Goal: Task Accomplishment & Management: Manage account settings

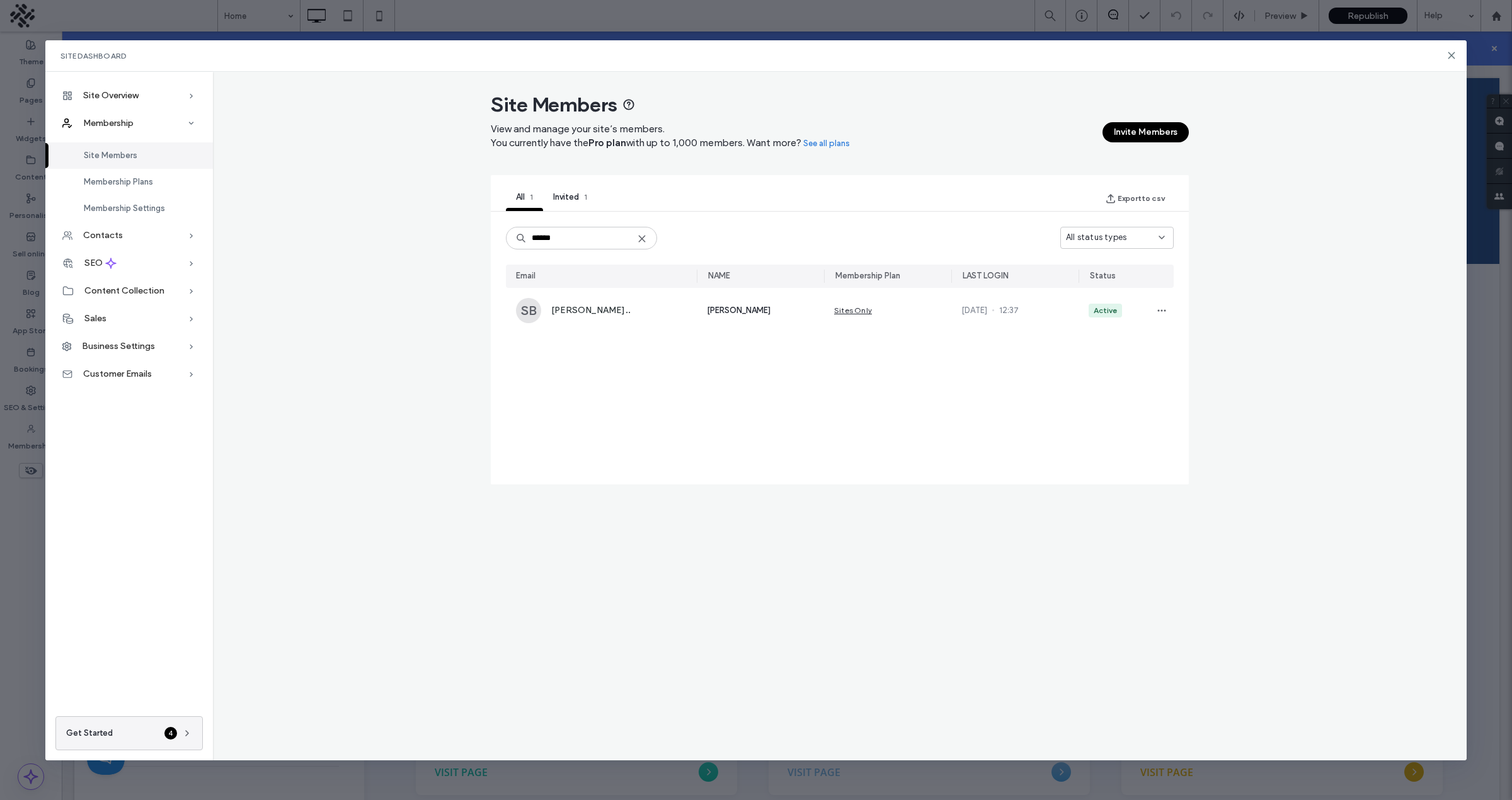
click at [595, 236] on input "******" at bounding box center [581, 238] width 151 height 23
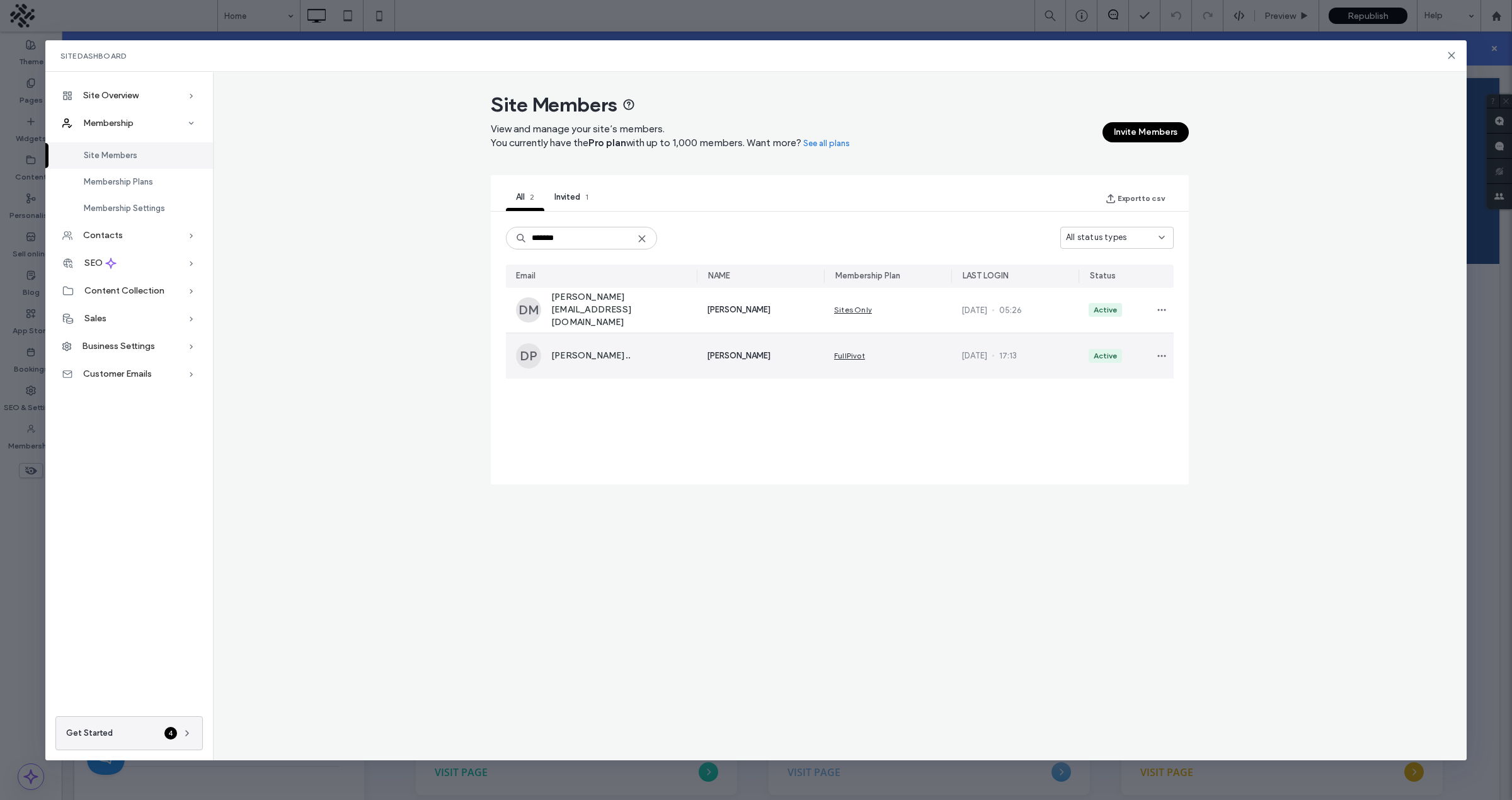
type input "*******"
click at [630, 360] on span "[PERSON_NAME].." at bounding box center [591, 356] width 80 height 13
click at [1166, 354] on span "button" at bounding box center [1161, 356] width 19 height 20
click at [614, 349] on span "[PERSON_NAME].." at bounding box center [591, 356] width 80 height 13
click at [584, 353] on span "[PERSON_NAME].." at bounding box center [591, 356] width 80 height 13
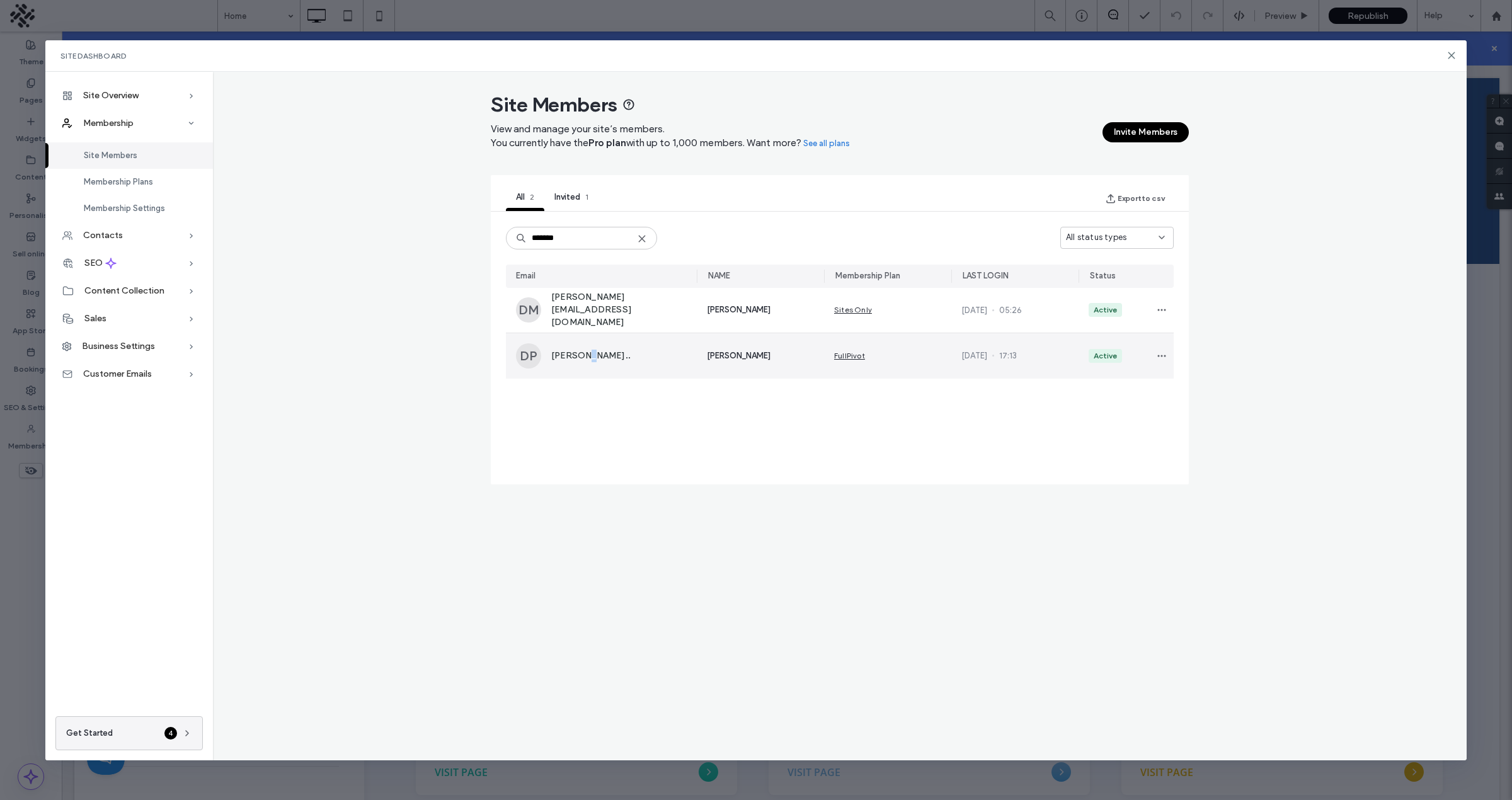
click at [585, 353] on span "[PERSON_NAME].." at bounding box center [591, 356] width 80 height 13
click at [137, 199] on div "Membership Settings" at bounding box center [129, 208] width 167 height 27
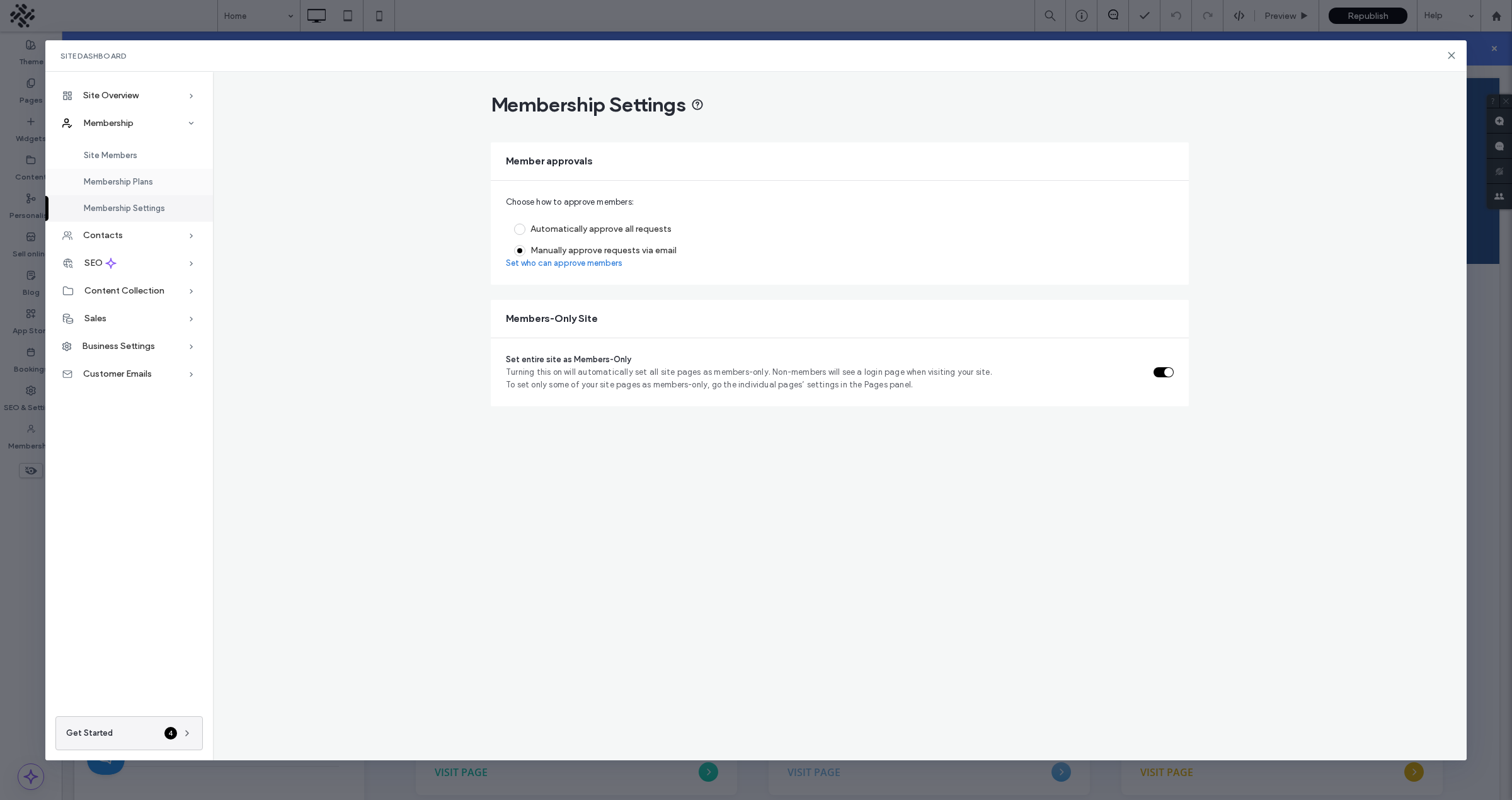
click at [125, 185] on span "Membership Plans" at bounding box center [118, 182] width 69 height 10
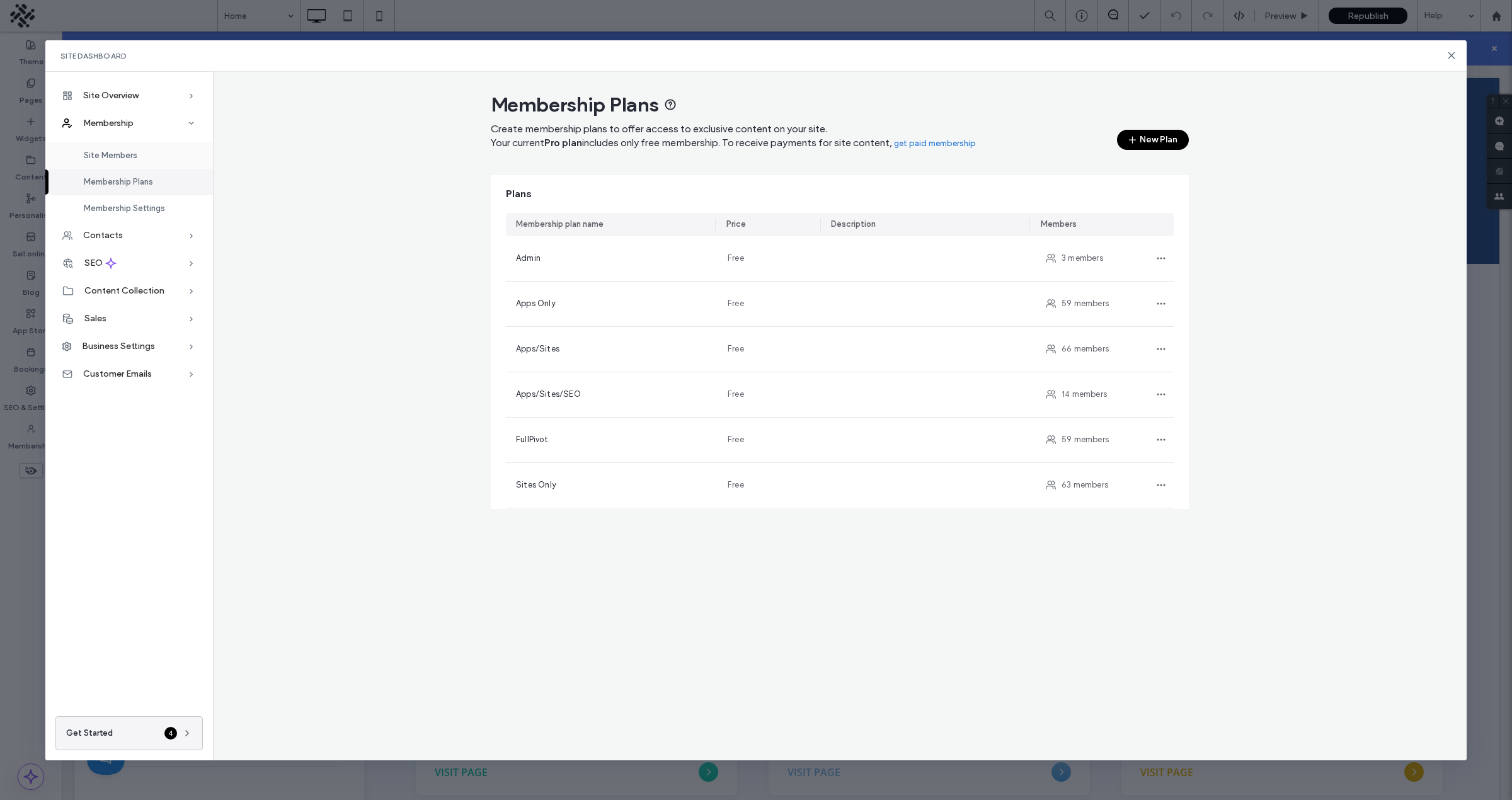
click at [114, 160] on div "Site Members" at bounding box center [129, 155] width 167 height 27
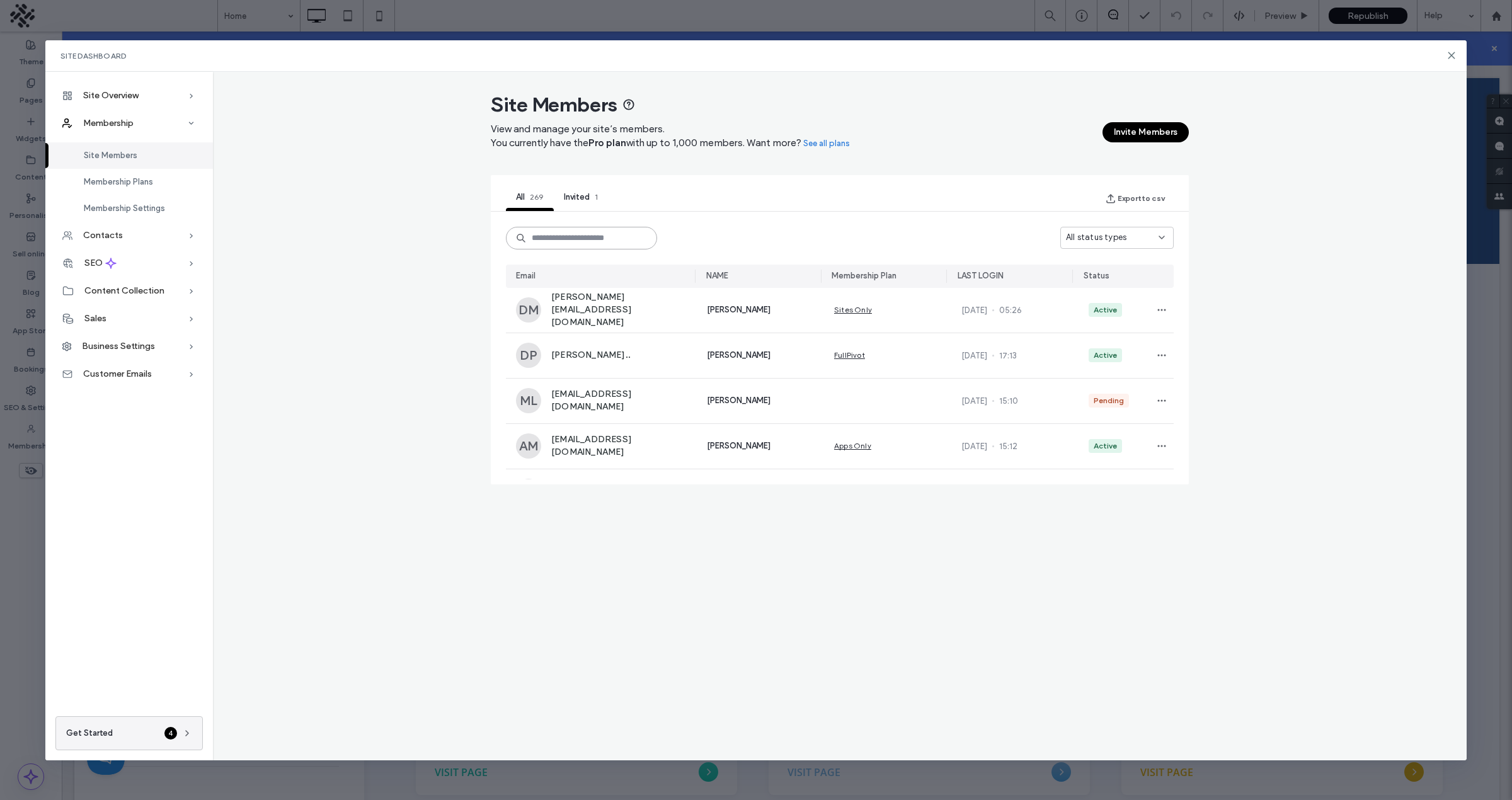
click at [630, 237] on input at bounding box center [581, 238] width 151 height 23
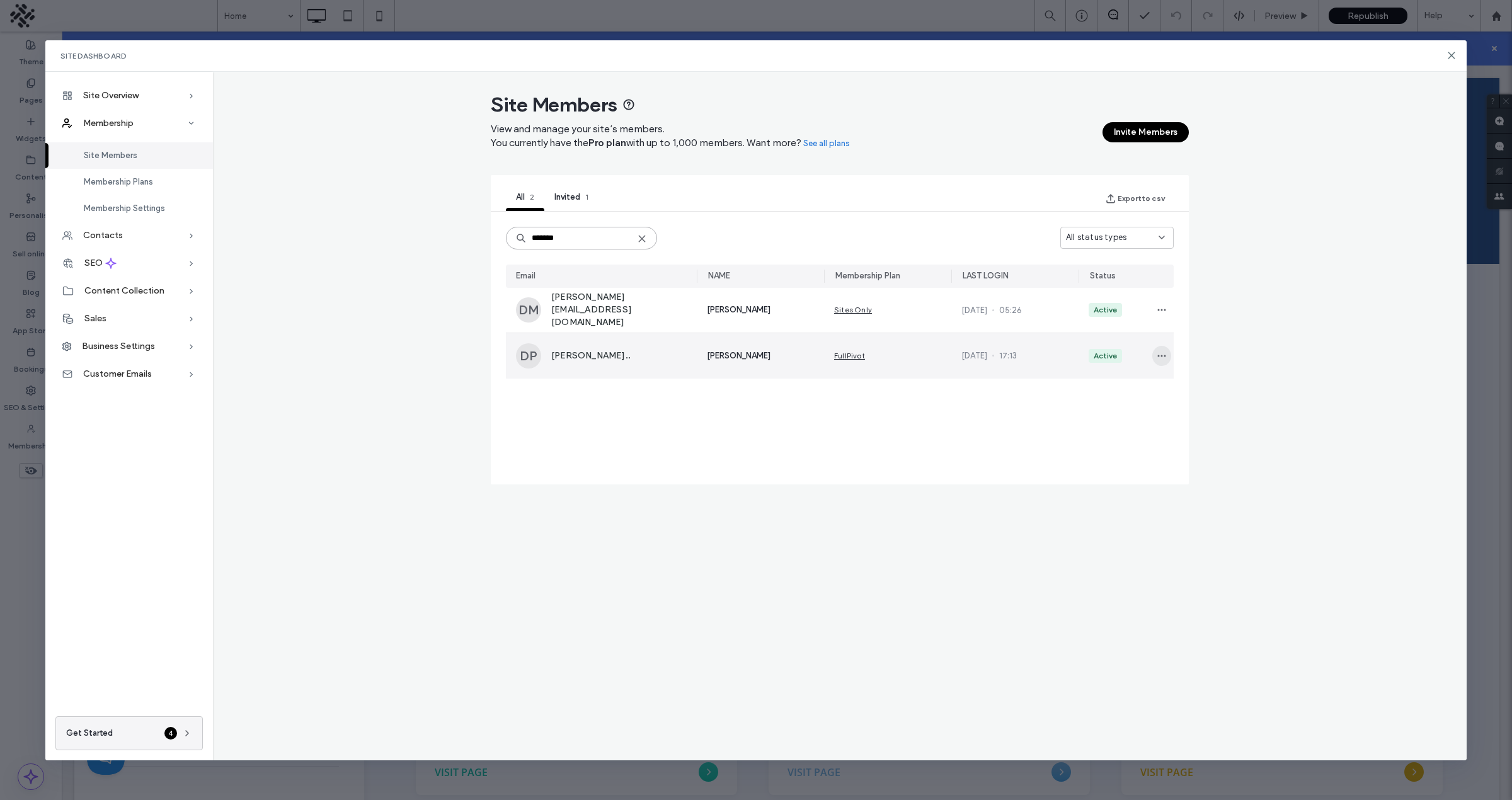
type input "*******"
click at [1164, 354] on icon "button" at bounding box center [1161, 356] width 10 height 10
click at [1130, 386] on span "Remove Member" at bounding box center [1112, 386] width 74 height 13
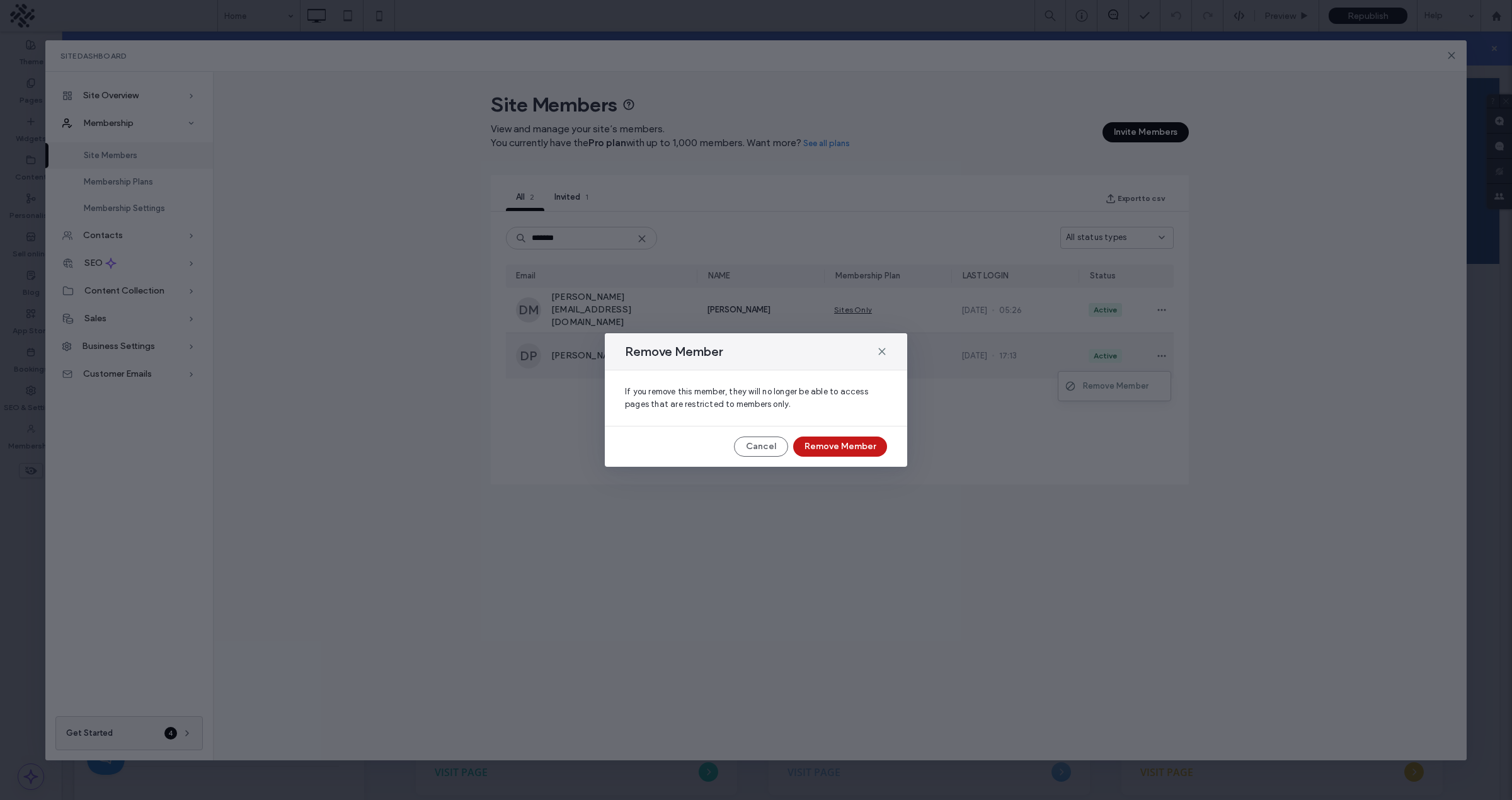
click at [832, 442] on button "Remove Member" at bounding box center [840, 446] width 94 height 20
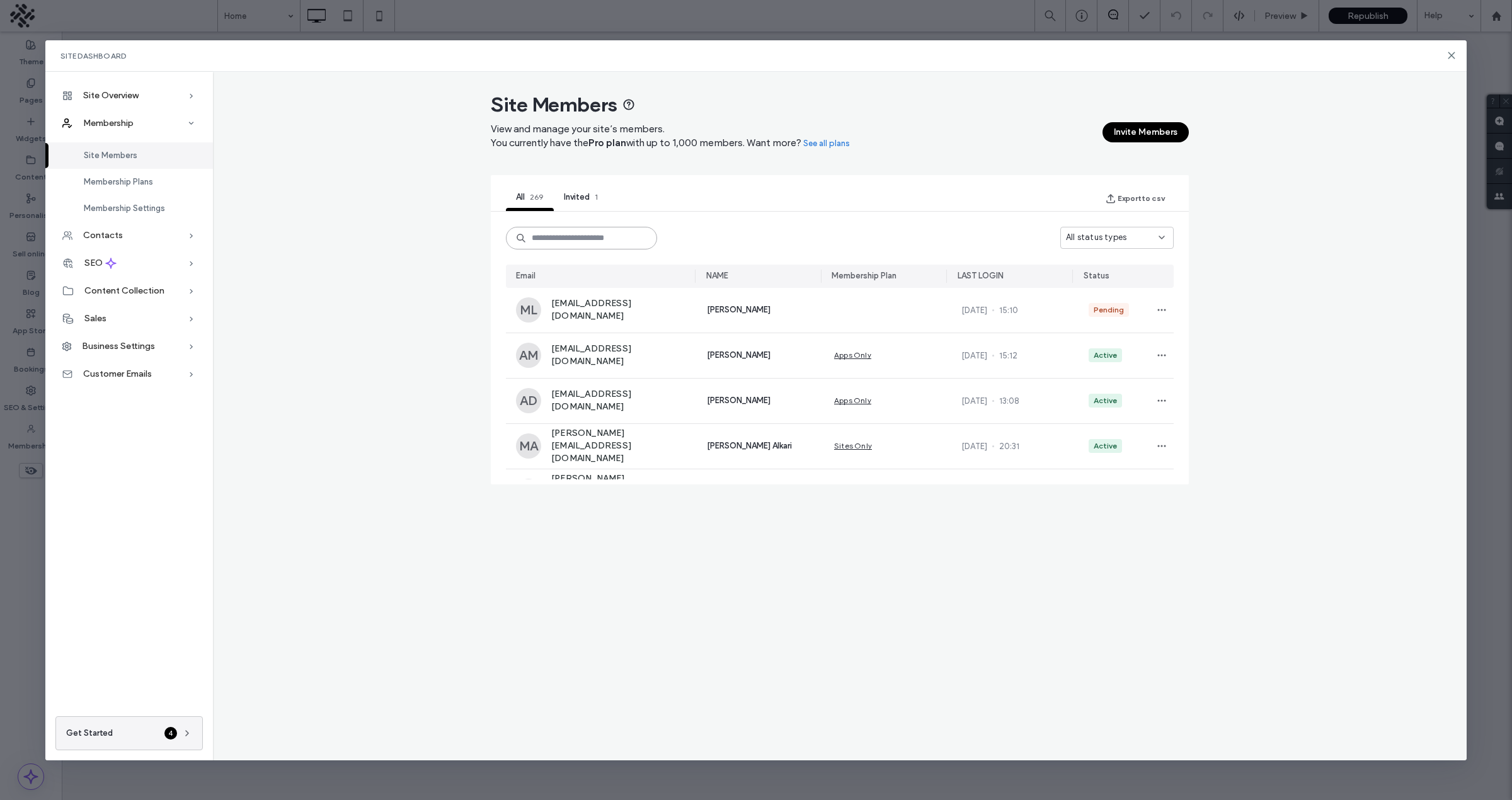
click at [622, 239] on input at bounding box center [581, 238] width 151 height 23
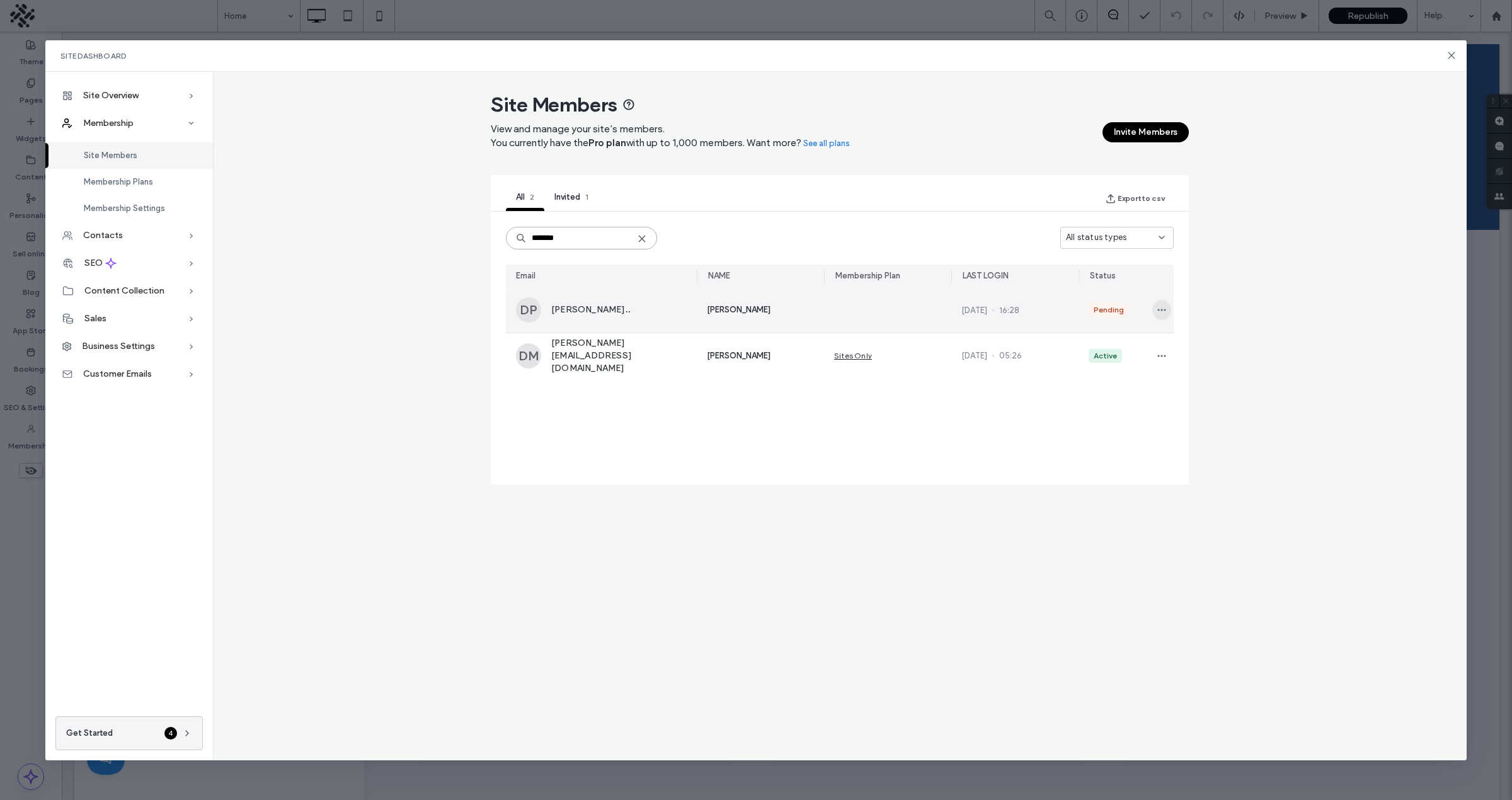
type input "*******"
click at [1154, 308] on span "button" at bounding box center [1161, 309] width 19 height 20
click at [1130, 336] on span "Approve Member" at bounding box center [1112, 340] width 74 height 13
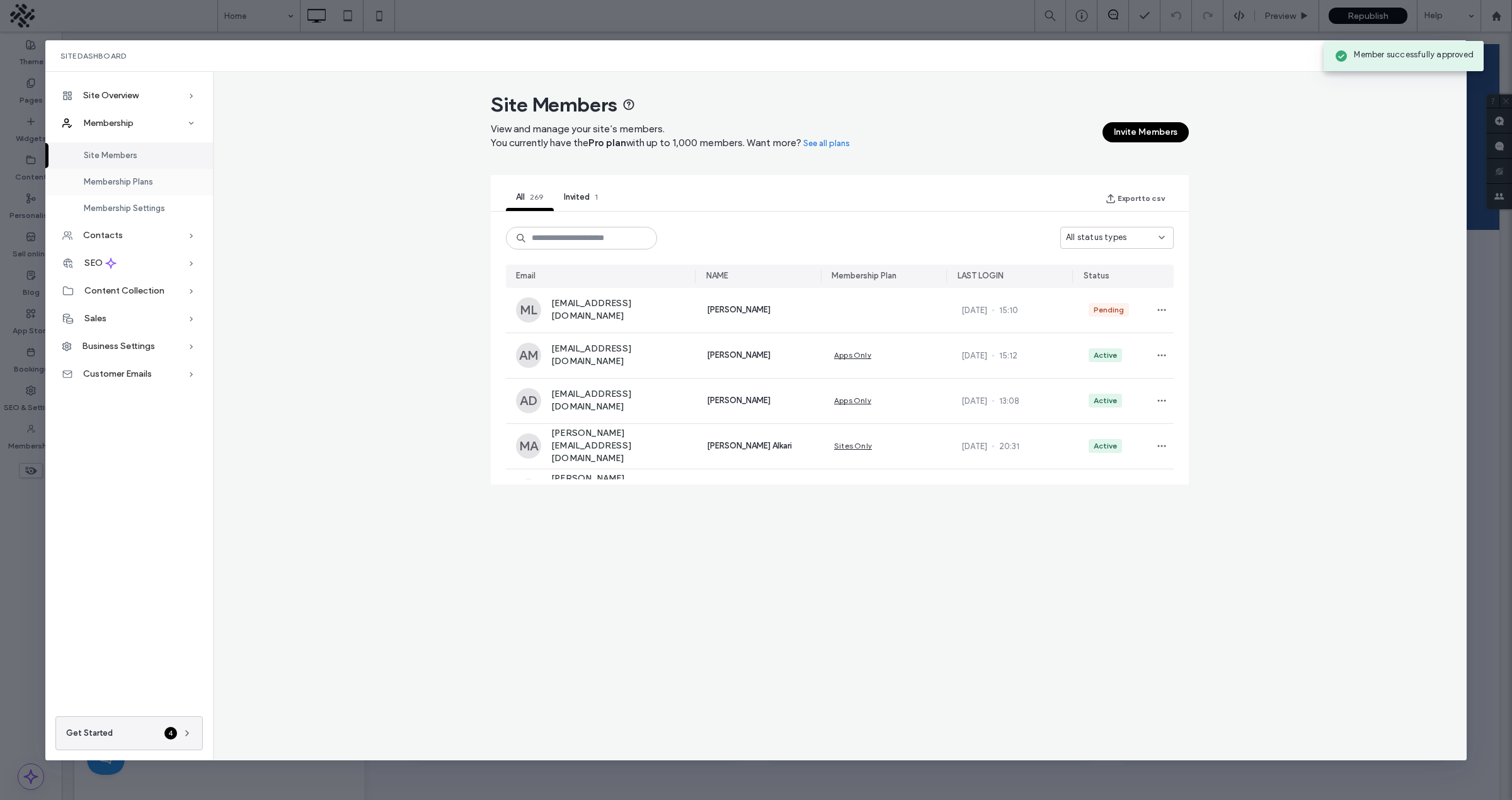
click at [109, 176] on div "Membership Plans" at bounding box center [129, 182] width 167 height 27
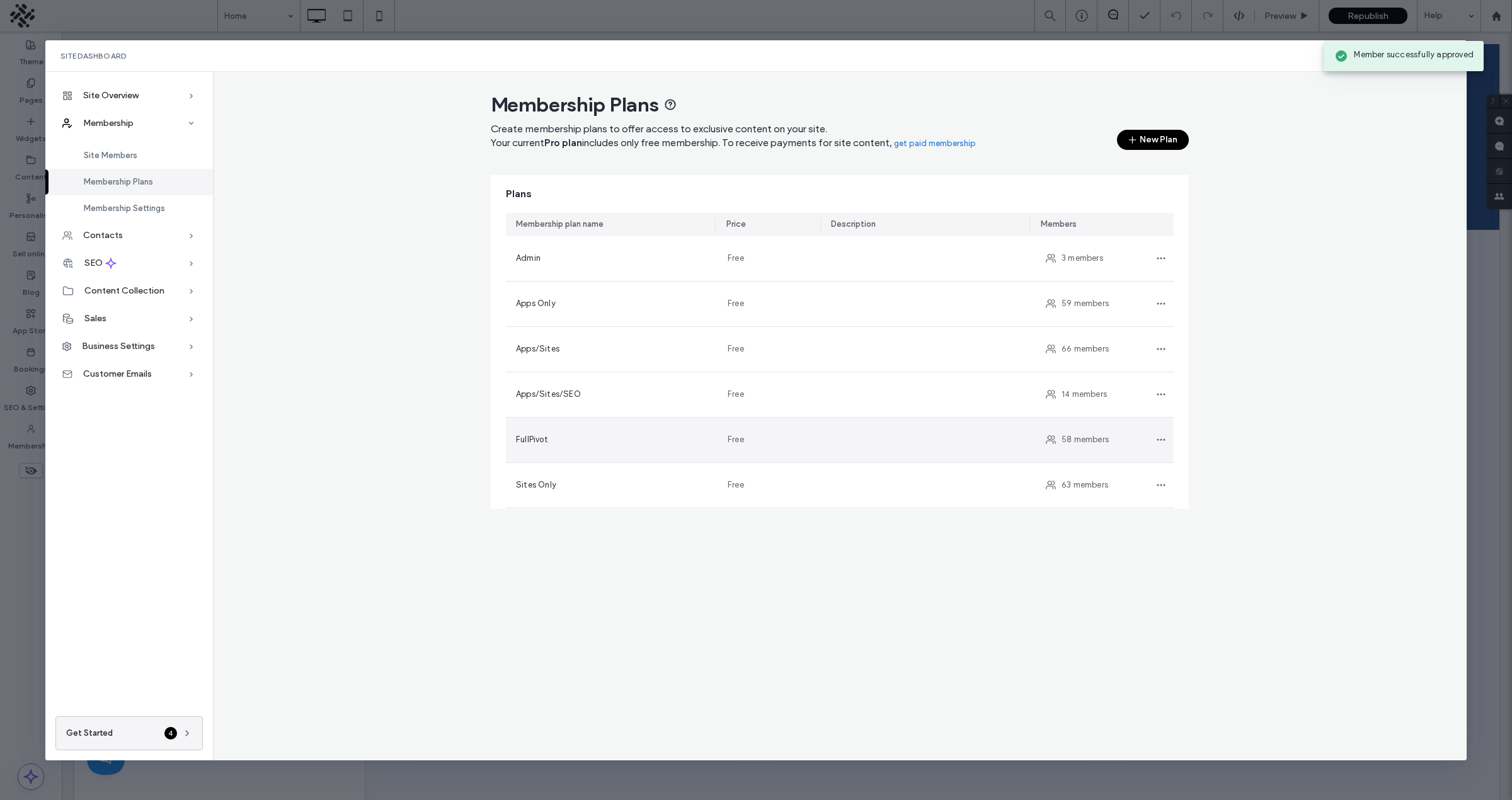
click at [543, 444] on span "FullPivot" at bounding box center [533, 439] width 35 height 13
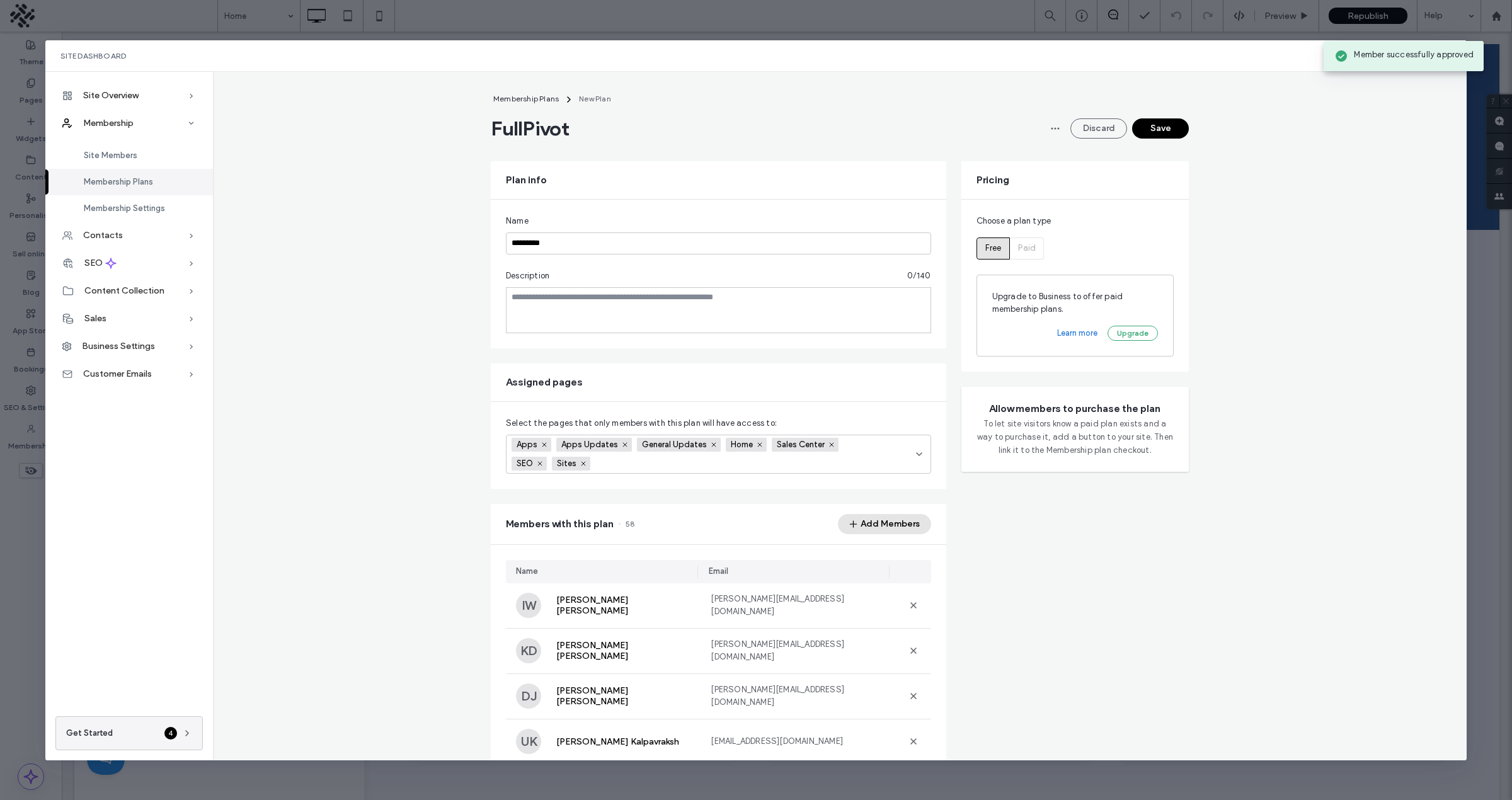
click at [875, 521] on button "Add Members" at bounding box center [885, 523] width 93 height 20
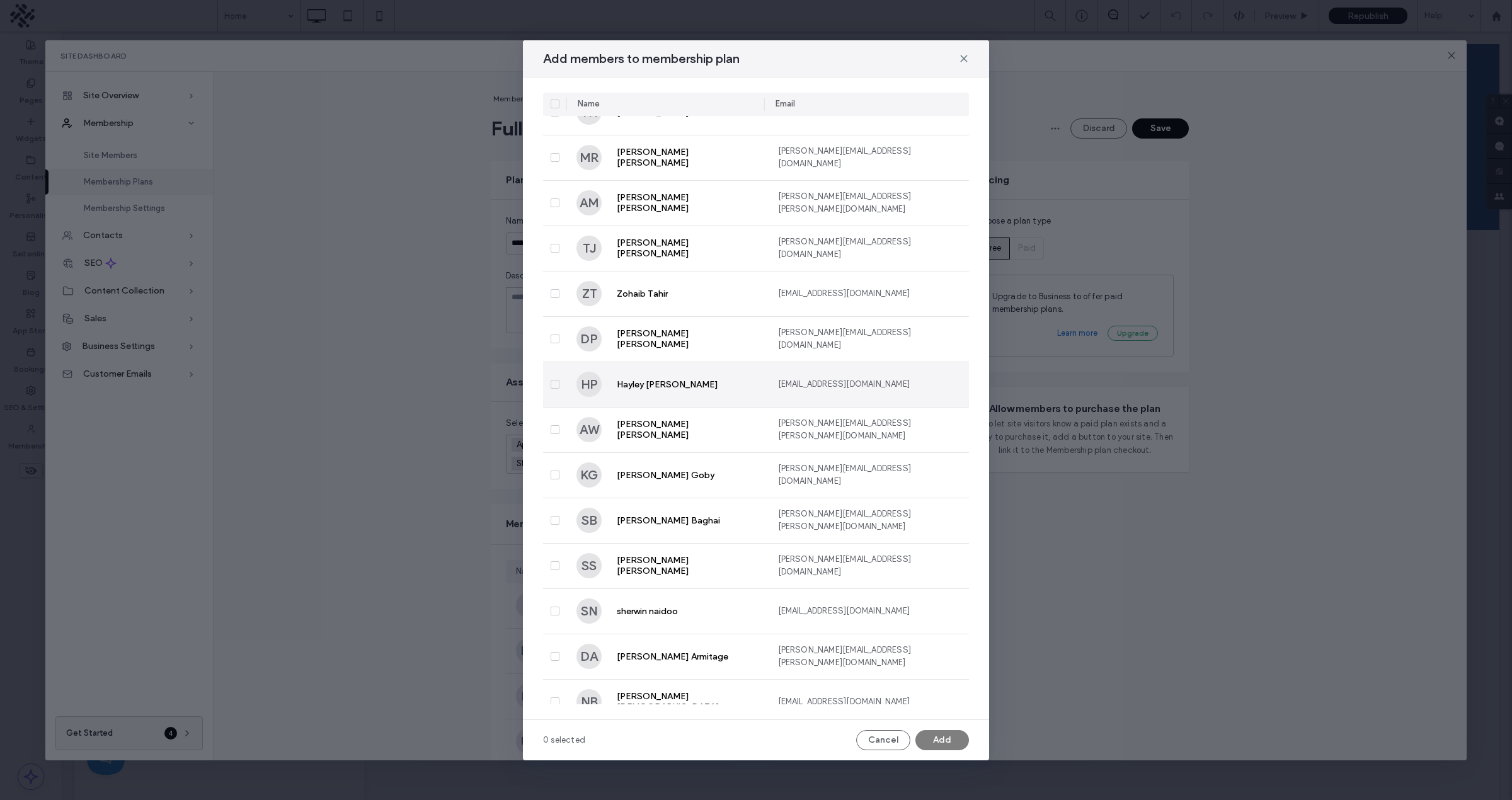
scroll to position [1548, 0]
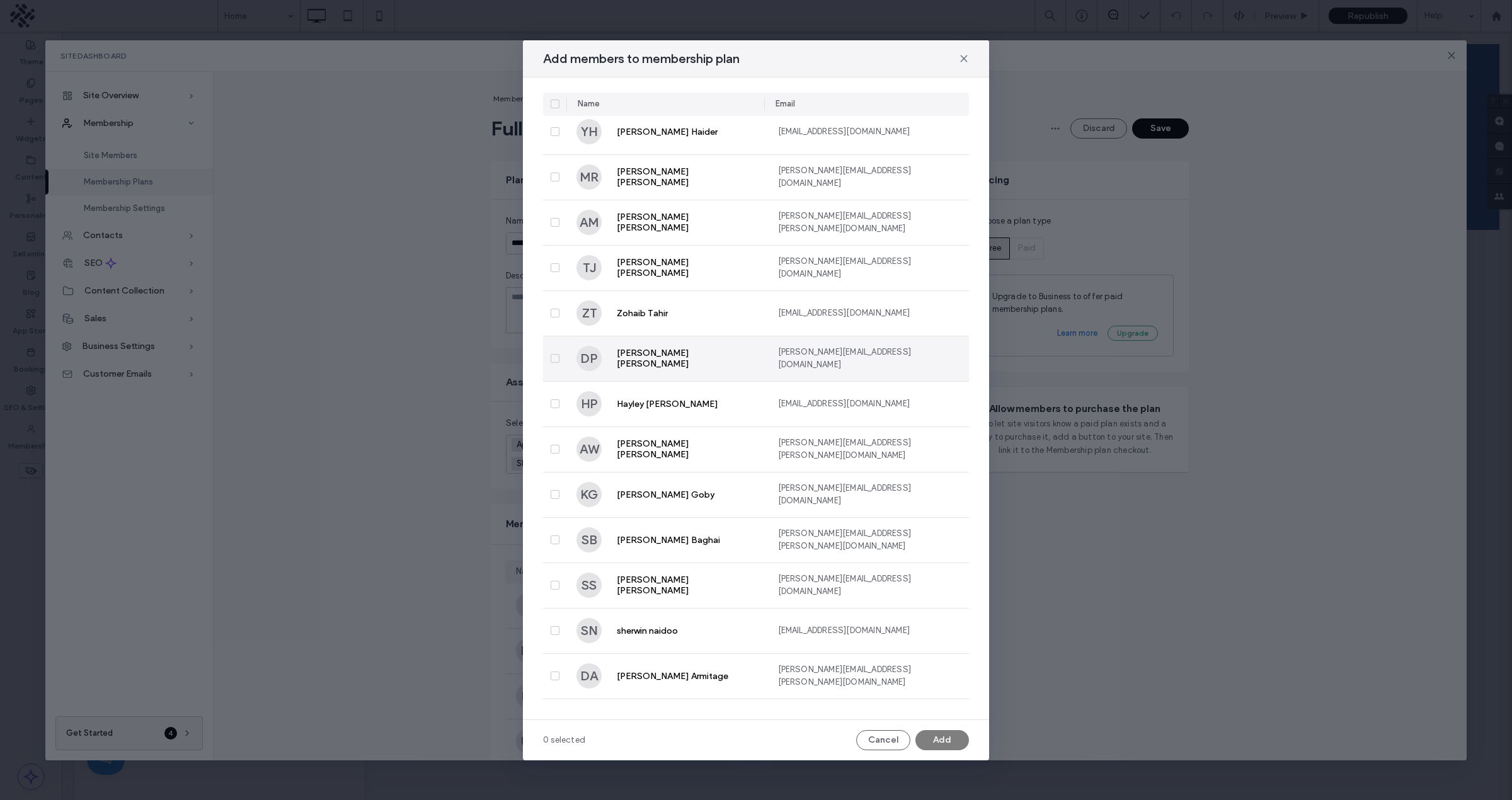
click at [556, 357] on icon at bounding box center [555, 358] width 5 height 4
click at [948, 736] on button "Add" at bounding box center [942, 740] width 53 height 20
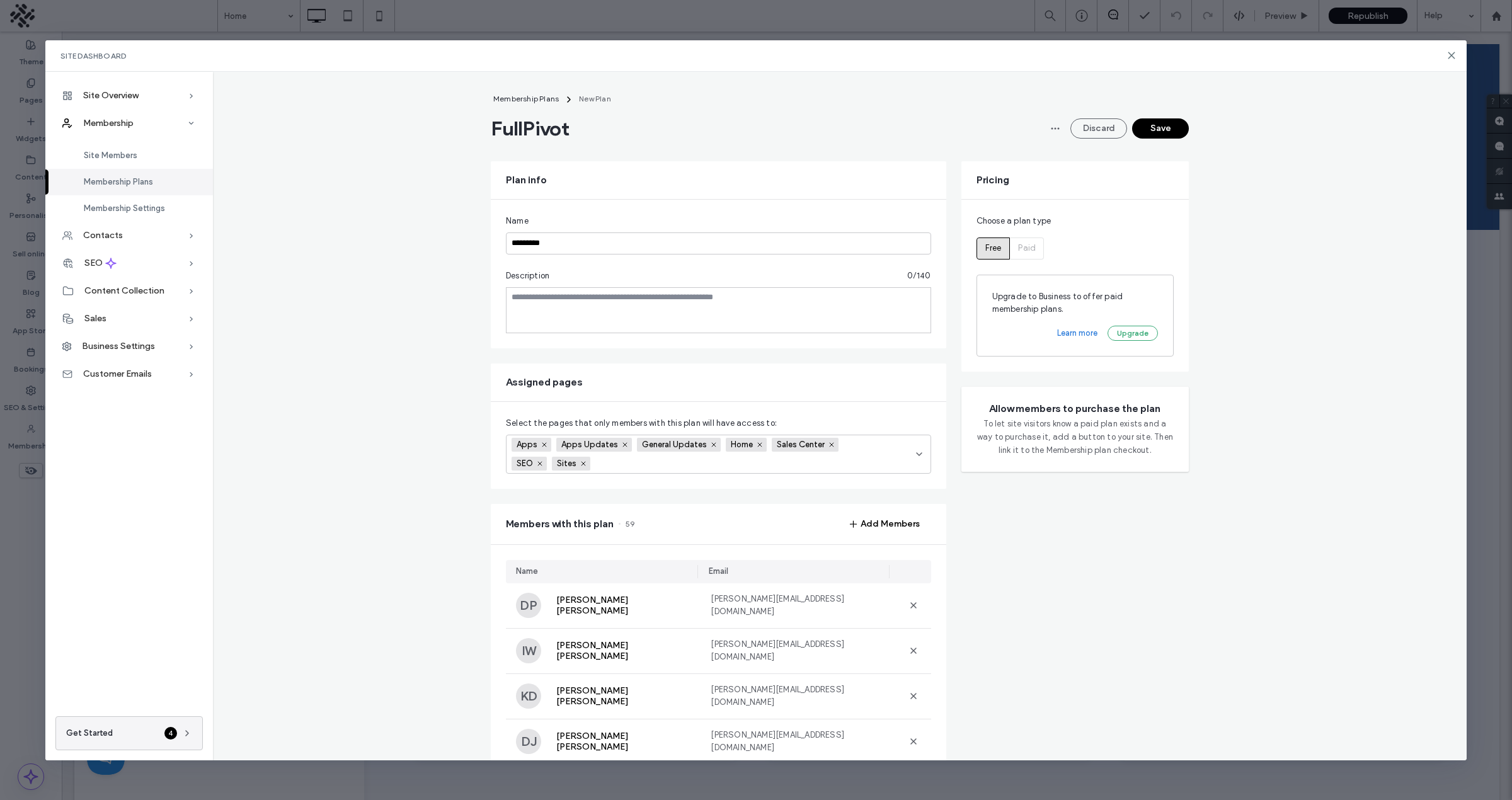
click at [1155, 130] on button "Save" at bounding box center [1160, 128] width 56 height 20
